Goal: Information Seeking & Learning: Learn about a topic

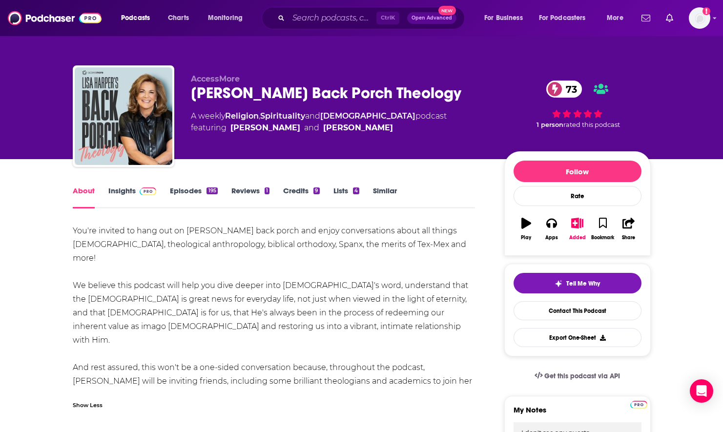
scroll to position [445, 0]
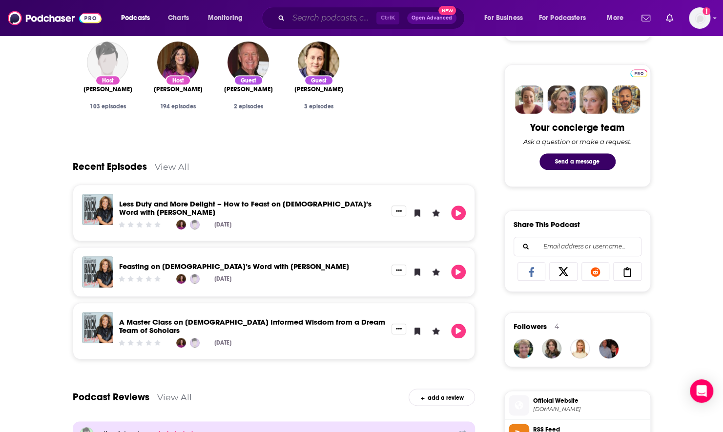
click at [345, 17] on input "Search podcasts, credits, & more..." at bounding box center [332, 18] width 88 height 16
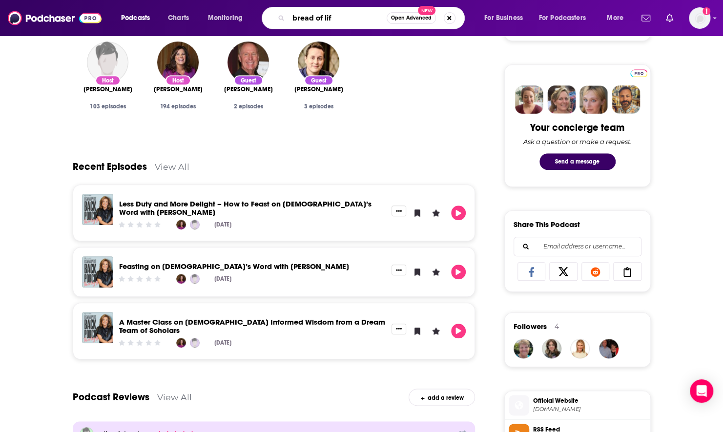
type input "bread of life"
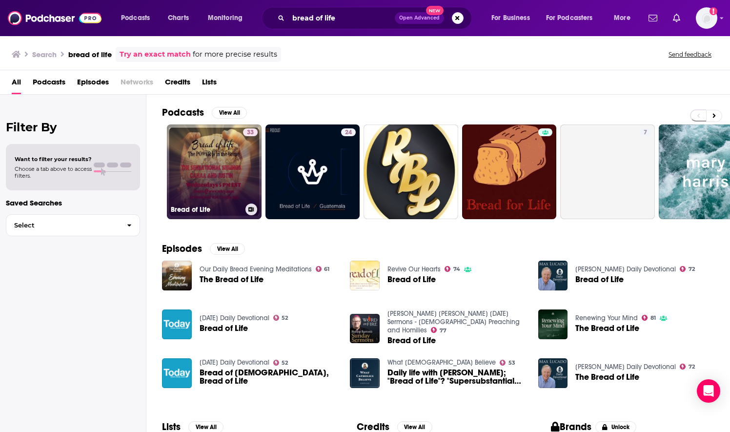
click at [219, 160] on link "33 Bread of Life" at bounding box center [214, 171] width 95 height 95
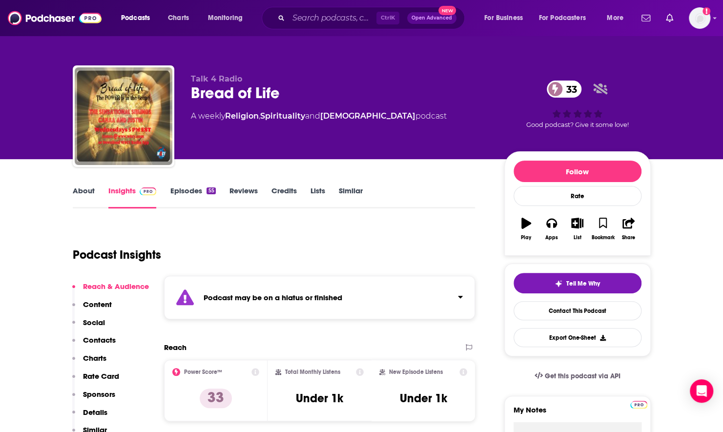
click at [89, 192] on link "About" at bounding box center [84, 197] width 22 height 22
